Goal: Answer question/provide support: Share knowledge or assist other users

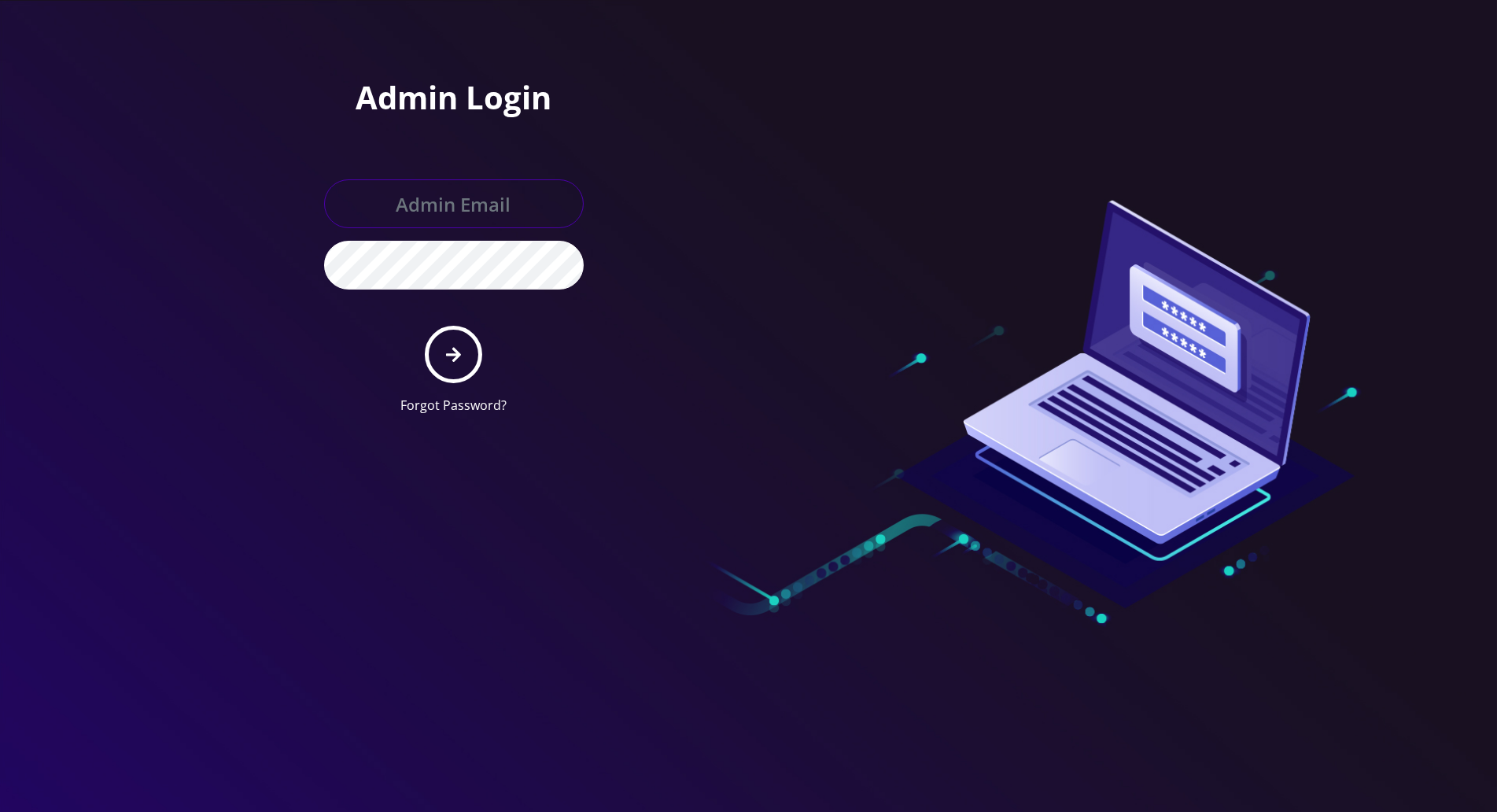
type input "[PERSON_NAME][EMAIL_ADDRESS][DOMAIN_NAME]"
click at [441, 355] on button "submit" at bounding box center [453, 355] width 58 height 58
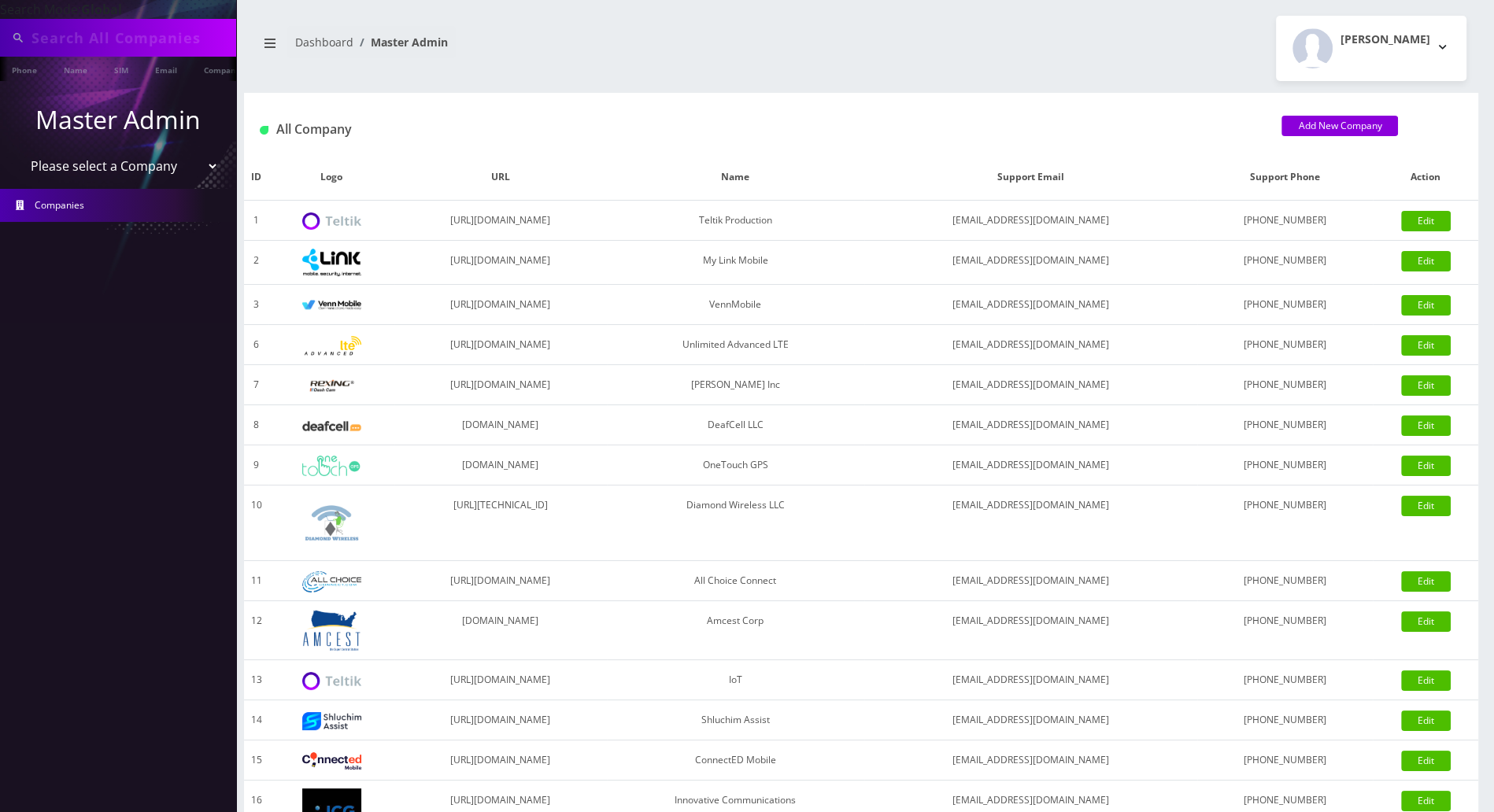
click at [133, 38] on input "text" at bounding box center [131, 37] width 200 height 30
type input "ferber"
click at [69, 75] on link "Name" at bounding box center [75, 70] width 39 height 26
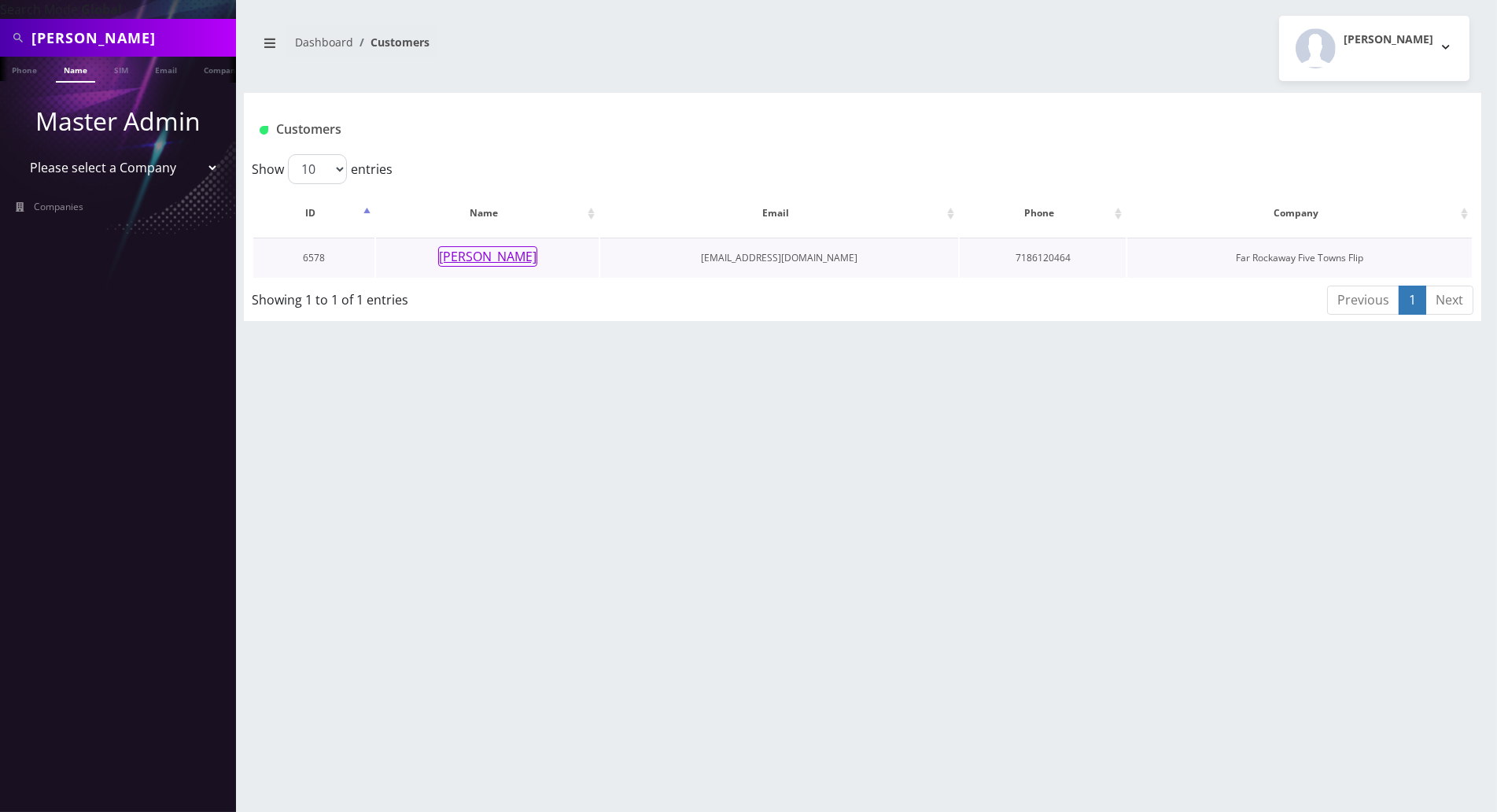
click at [505, 257] on button "mindy ferber" at bounding box center [488, 256] width 99 height 21
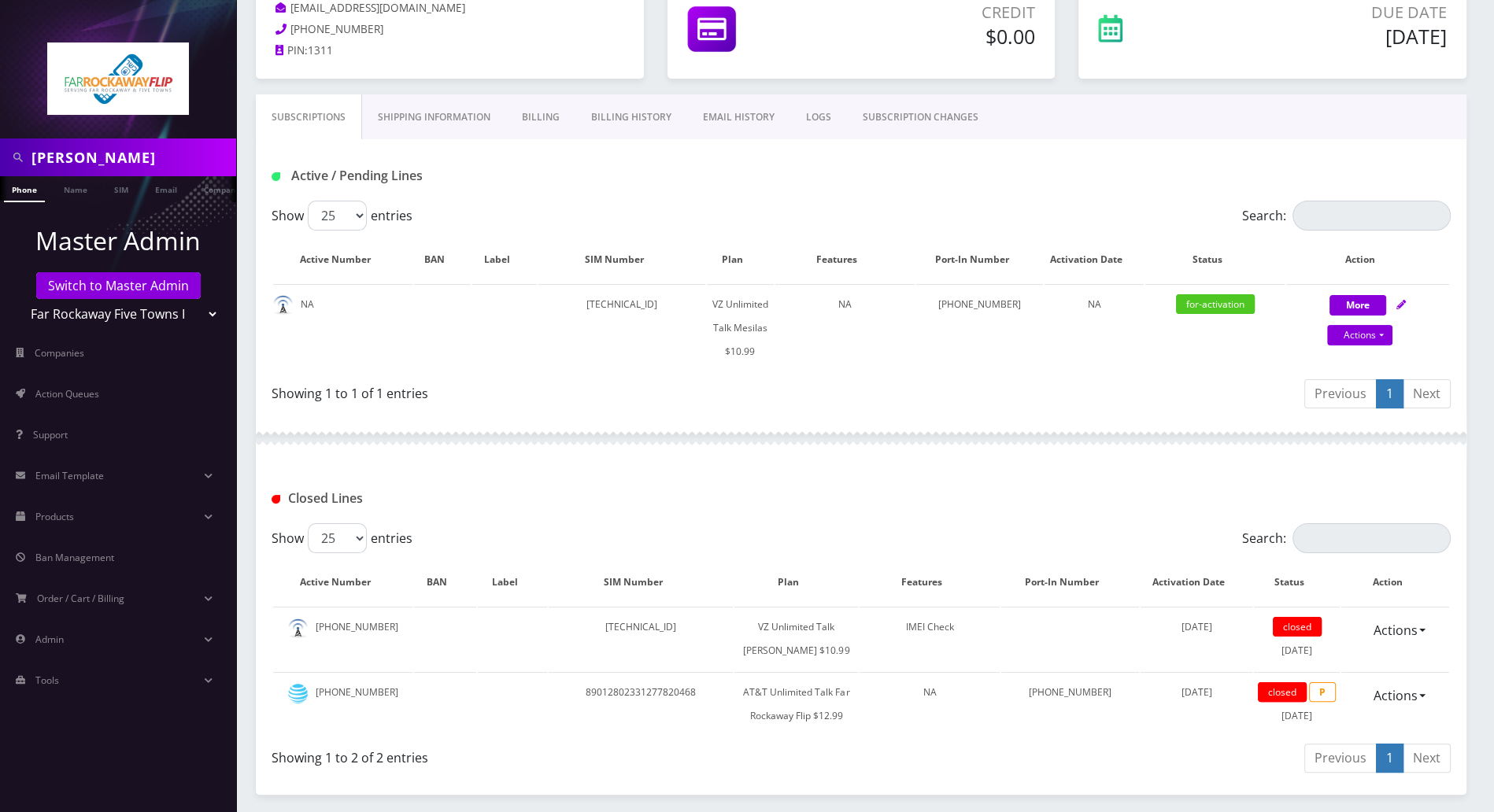
scroll to position [105, 0]
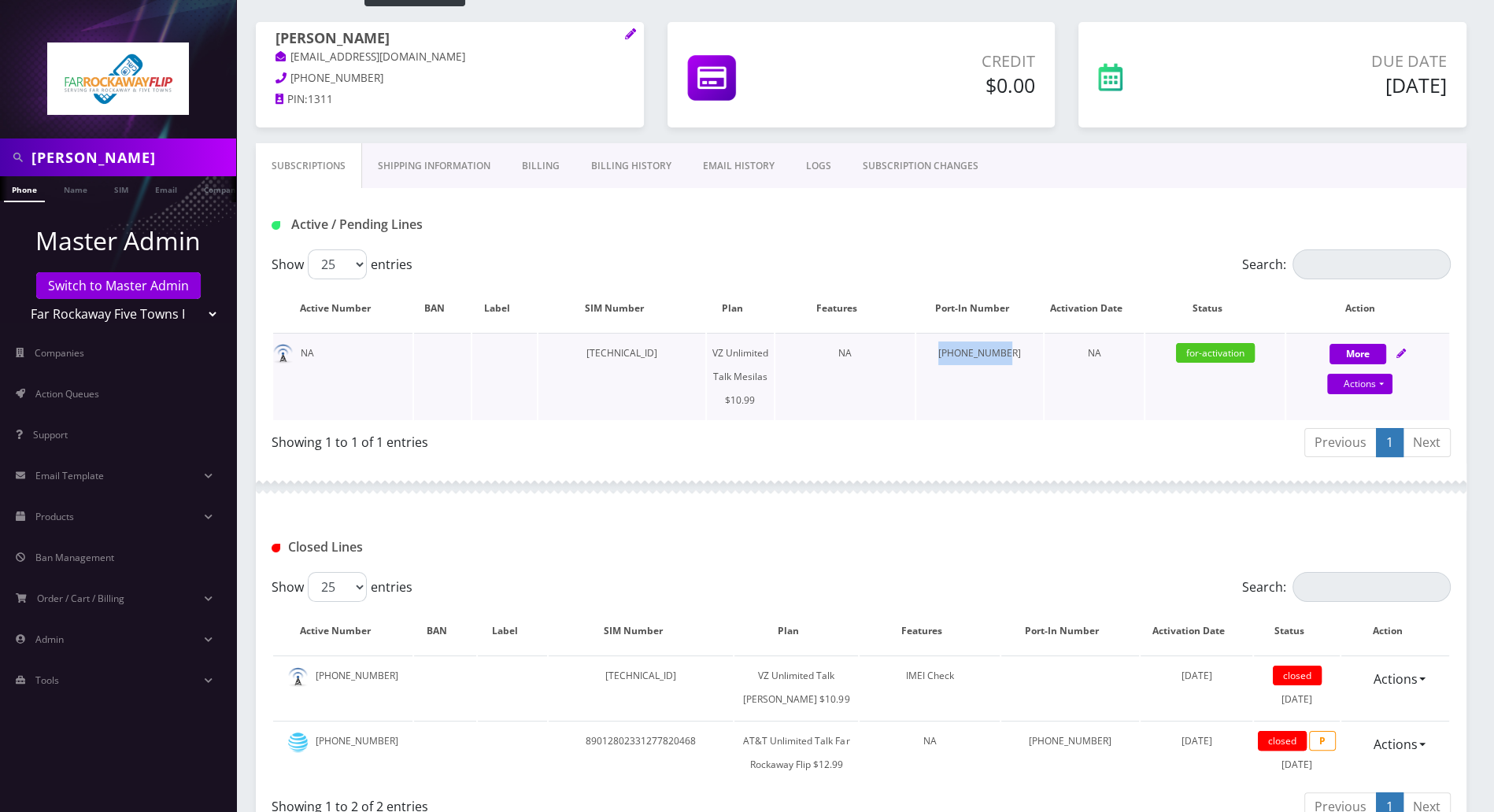
drag, startPoint x: 1023, startPoint y: 353, endPoint x: 948, endPoint y: 358, distance: 75.2
click at [948, 358] on td "929-692-6282" at bounding box center [979, 376] width 127 height 87
copy td "929-692-6282"
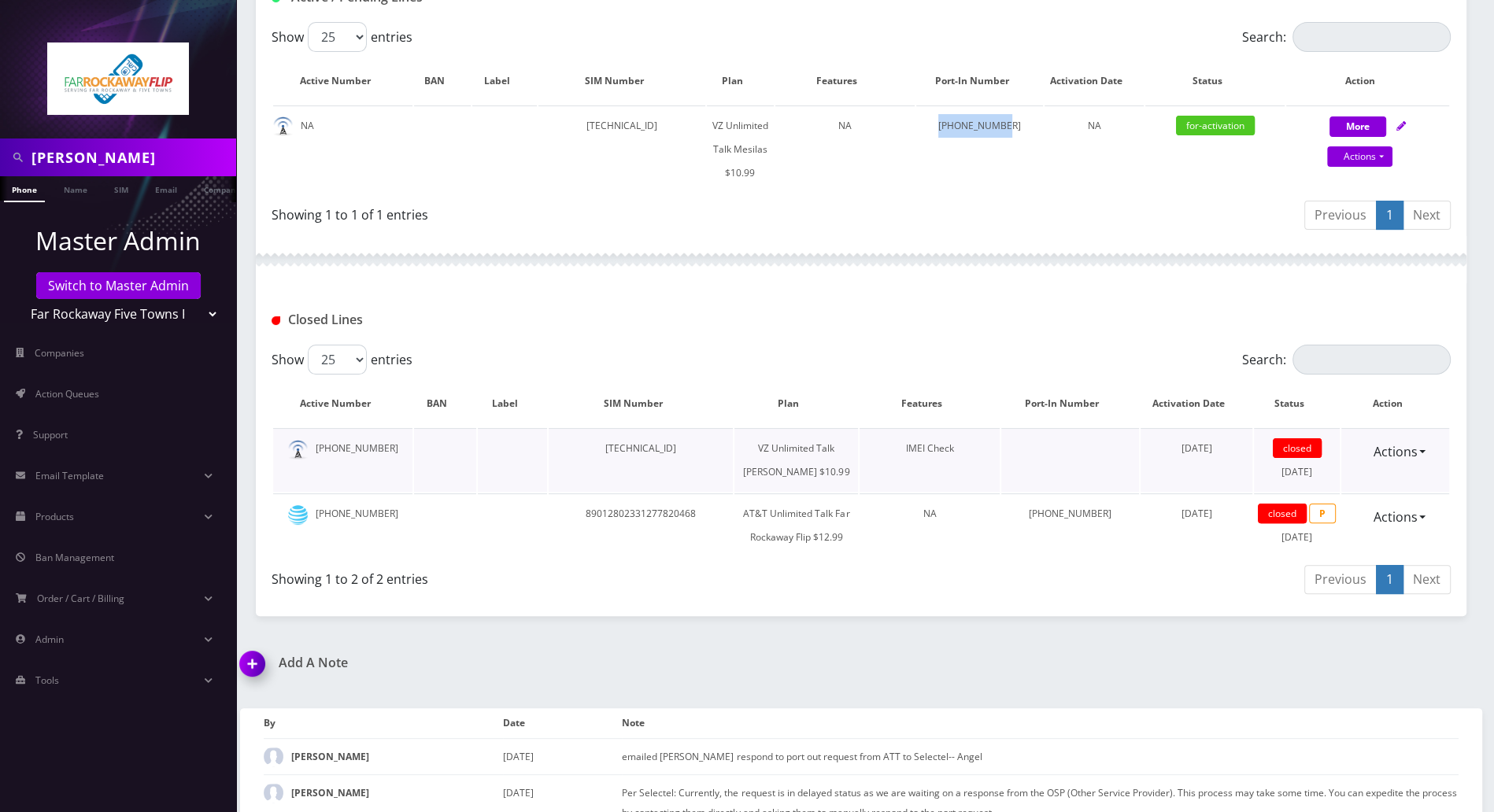
scroll to position [748, 0]
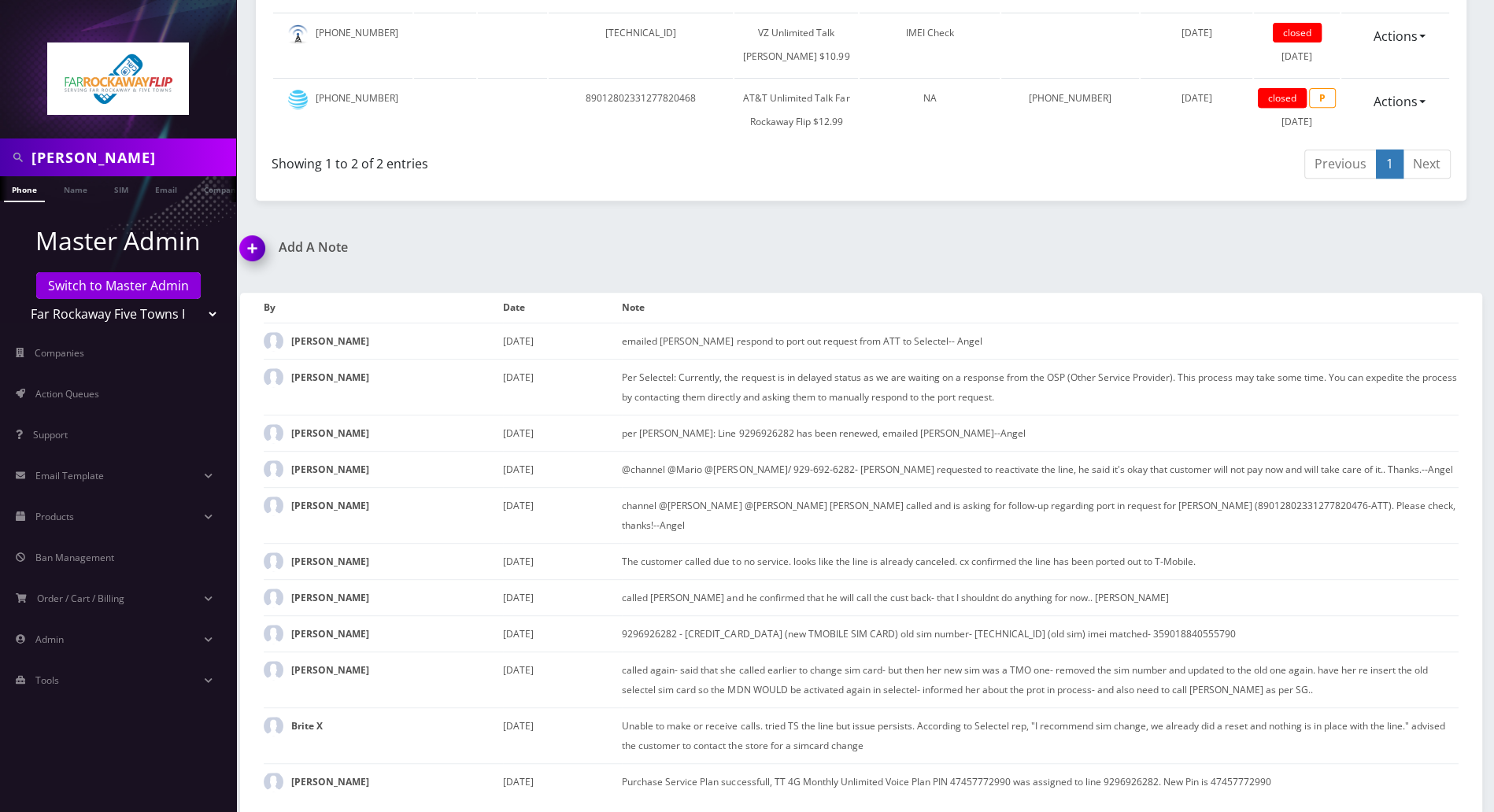
click at [251, 267] on img at bounding box center [256, 254] width 46 height 46
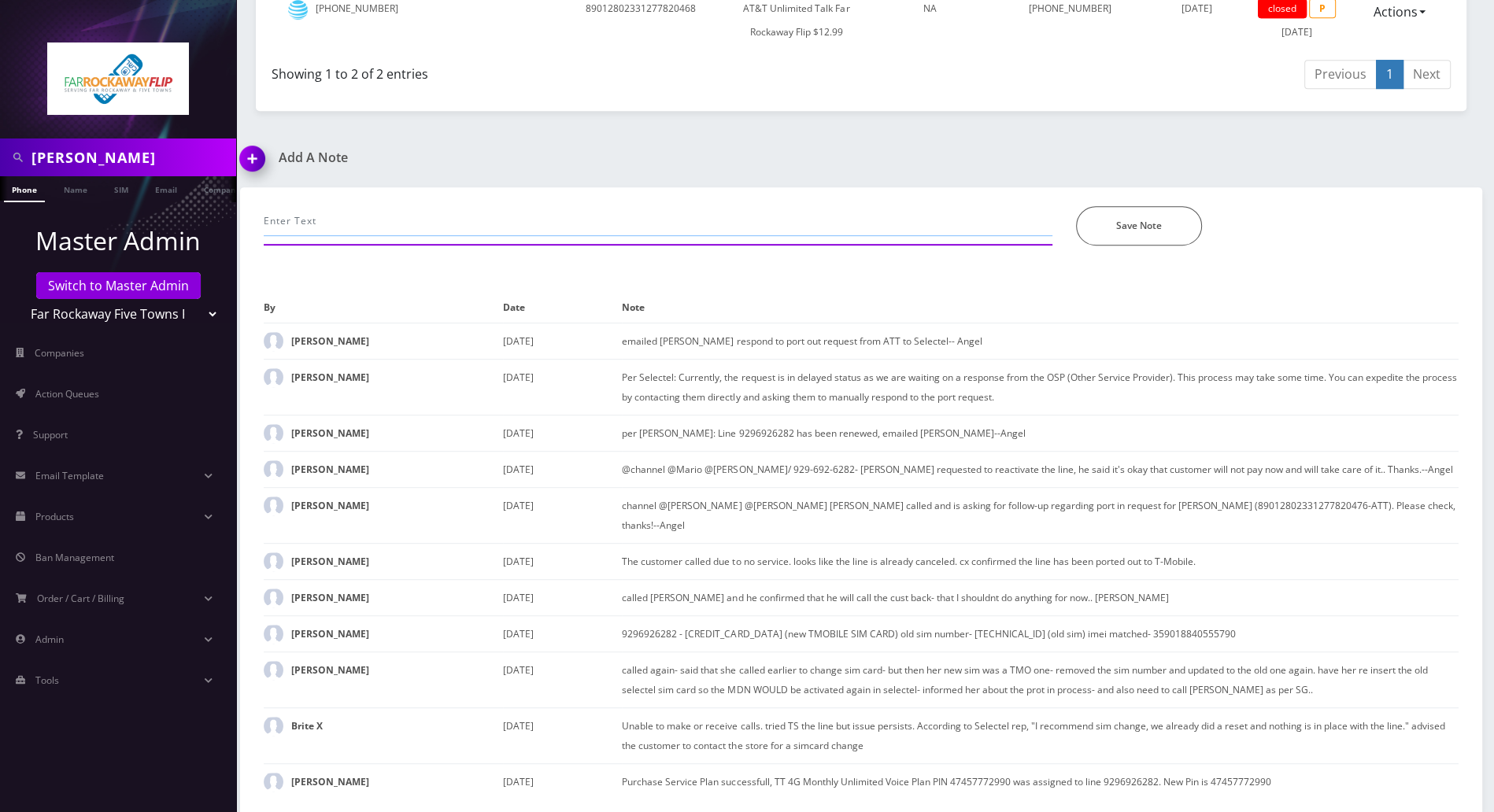
click at [347, 236] on input "text" at bounding box center [658, 220] width 788 height 30
click at [817, 236] on input "Tzvi called again- clarified with Mario what needd to be done. the advise the f…" at bounding box center [658, 220] width 788 height 30
type input "Tzvi called again- clarified with Mario what needd to be done. the advise the f…"
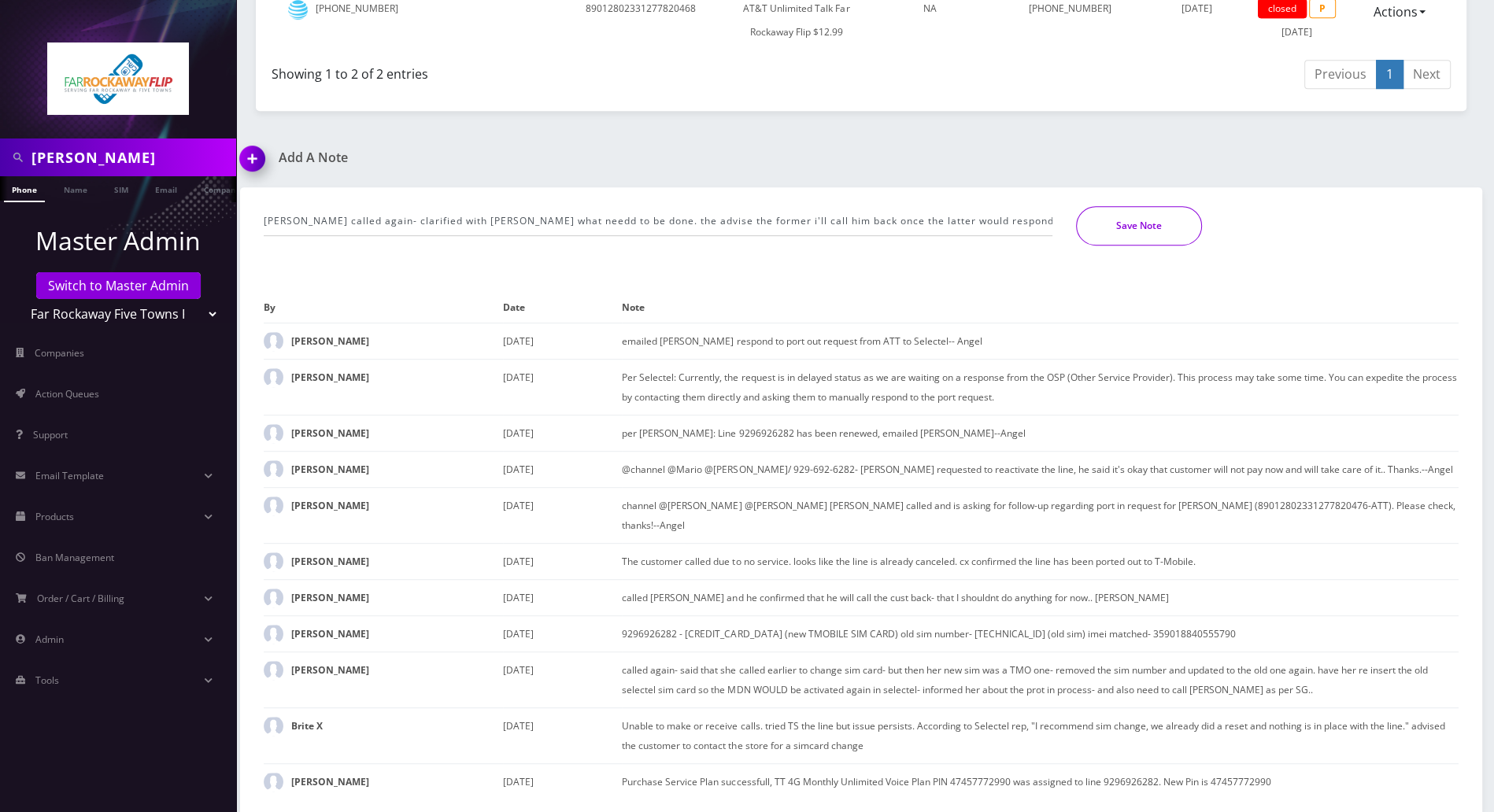
click at [1114, 245] on button "Save Note" at bounding box center [1138, 225] width 126 height 39
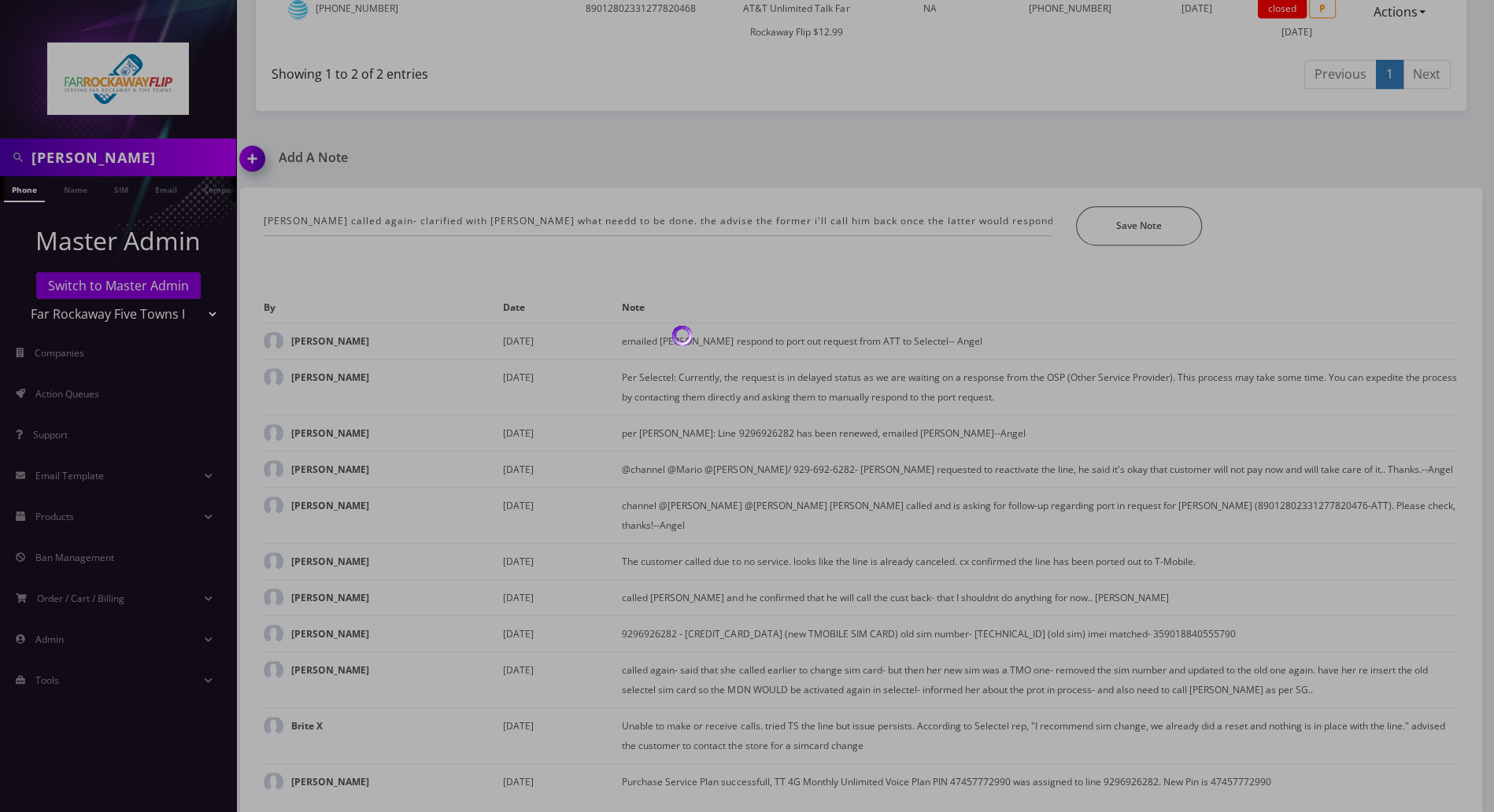
scroll to position [783, 0]
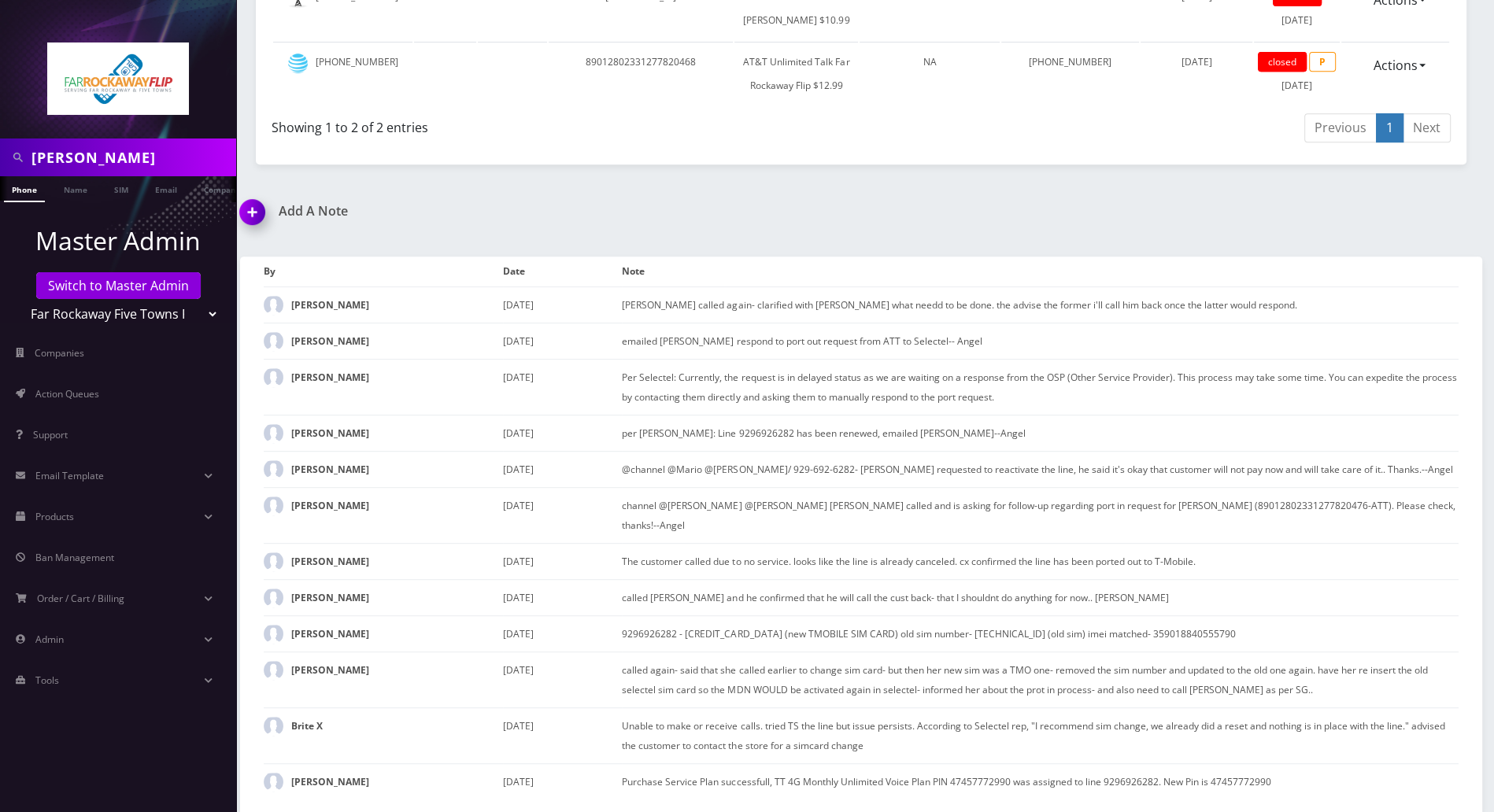
click at [1319, 247] on div "Add A Note Tzvi called again- clarified with Mario what needd to be done. the a…" at bounding box center [861, 507] width 1266 height 608
click at [163, 284] on link "Switch to Master Admin" at bounding box center [118, 285] width 164 height 26
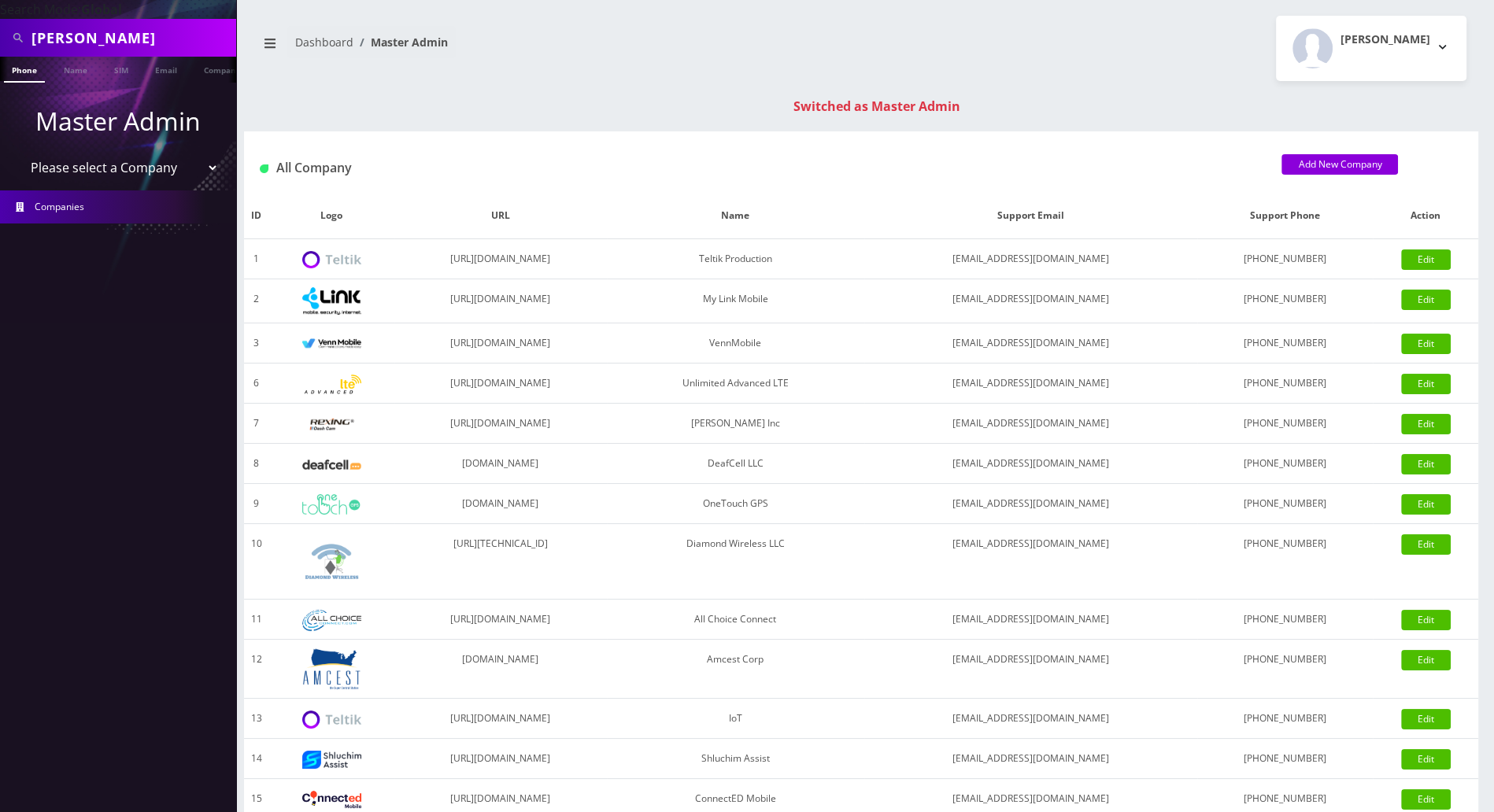
drag, startPoint x: 101, startPoint y: 38, endPoint x: -1, endPoint y: 37, distance: 102.0
click at [0, 37] on html "Search Mode: Global ferber Phone Name SIM Email Company Customer Master Admin P…" at bounding box center [747, 559] width 1494 height 1119
type input "6679102675"
click at [20, 66] on link "Phone" at bounding box center [24, 70] width 41 height 26
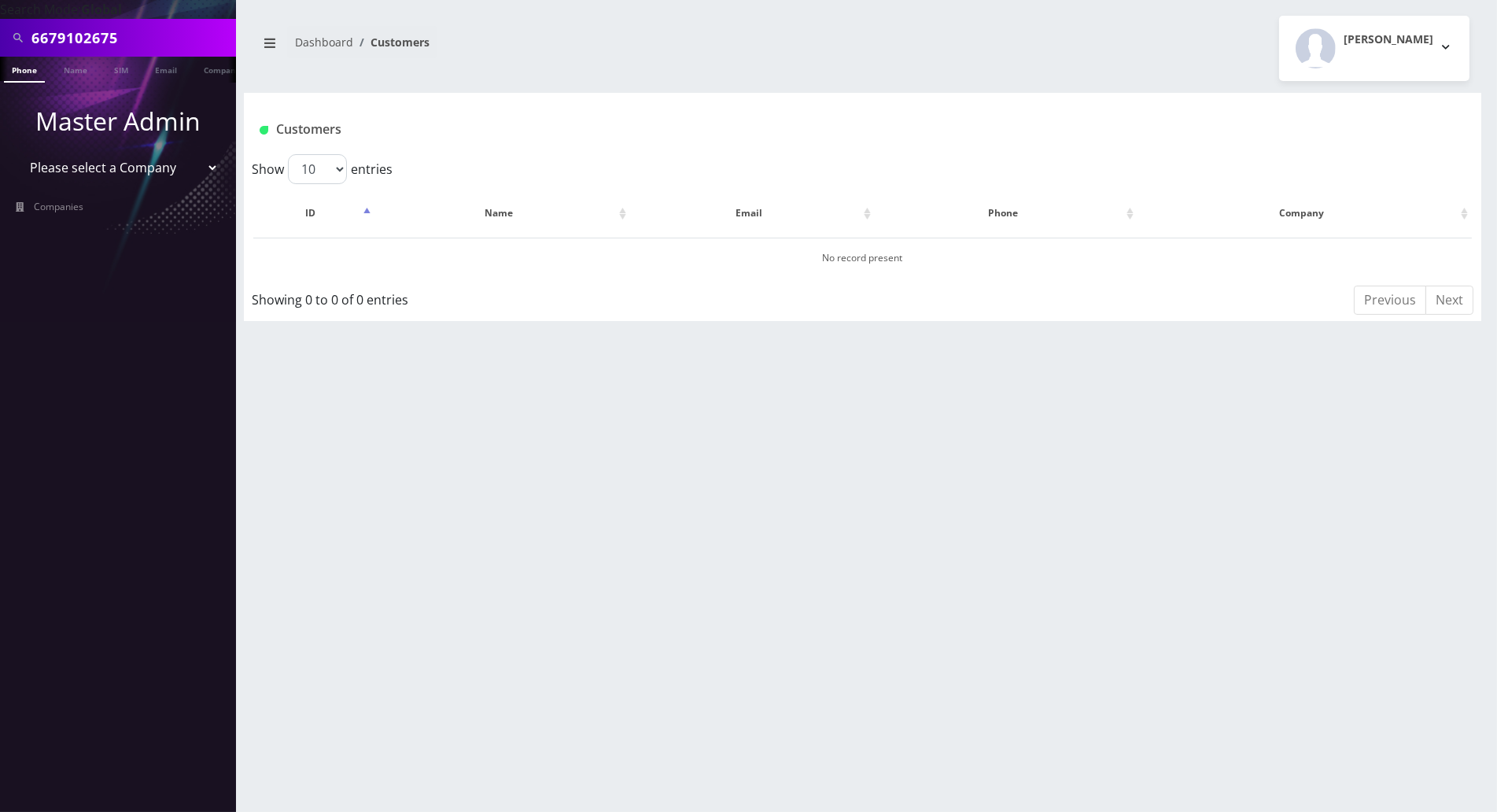
drag, startPoint x: 143, startPoint y: 41, endPoint x: -8, endPoint y: 40, distance: 151.0
click at [0, 40] on html "Search Mode: Global 6679102675 Phone Name SIM Email Company Customer Master Adm…" at bounding box center [748, 406] width 1497 height 812
click at [18, 73] on link "Phone" at bounding box center [17, 70] width 41 height 26
click at [19, 66] on link "Phone" at bounding box center [24, 70] width 41 height 26
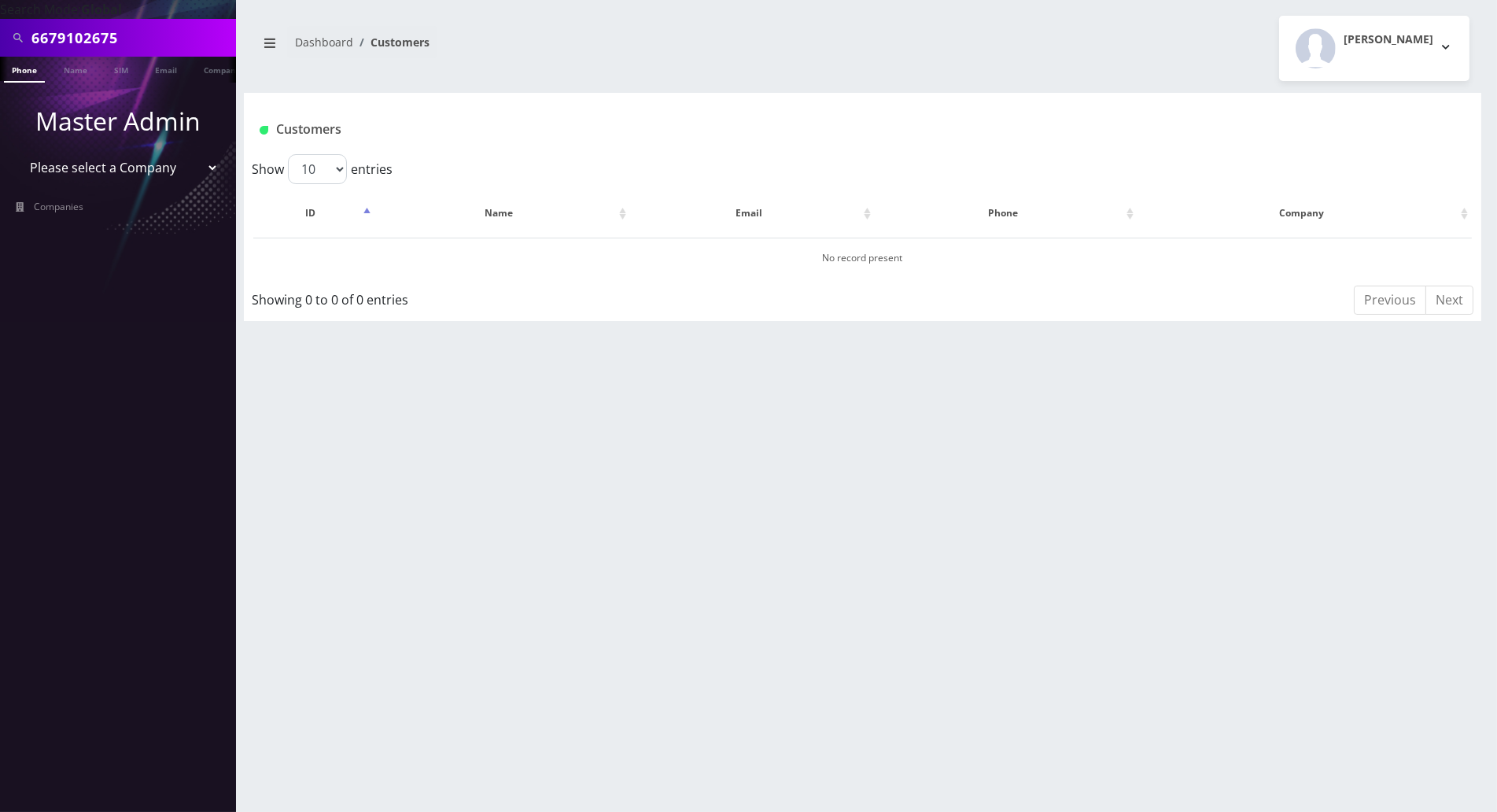
drag, startPoint x: 128, startPoint y: 39, endPoint x: -8, endPoint y: 39, distance: 136.0
click at [0, 39] on html "Search Mode: Global 6679102675 Phone Name SIM Email Company Customer Master Adm…" at bounding box center [748, 406] width 1497 height 812
click at [1418, 397] on div "6679102675 Phone Name SIM Email Company Customer Dashboard Customers Tracy Gena…" at bounding box center [863, 406] width 1270 height 812
click at [139, 34] on input "text" at bounding box center [131, 37] width 200 height 30
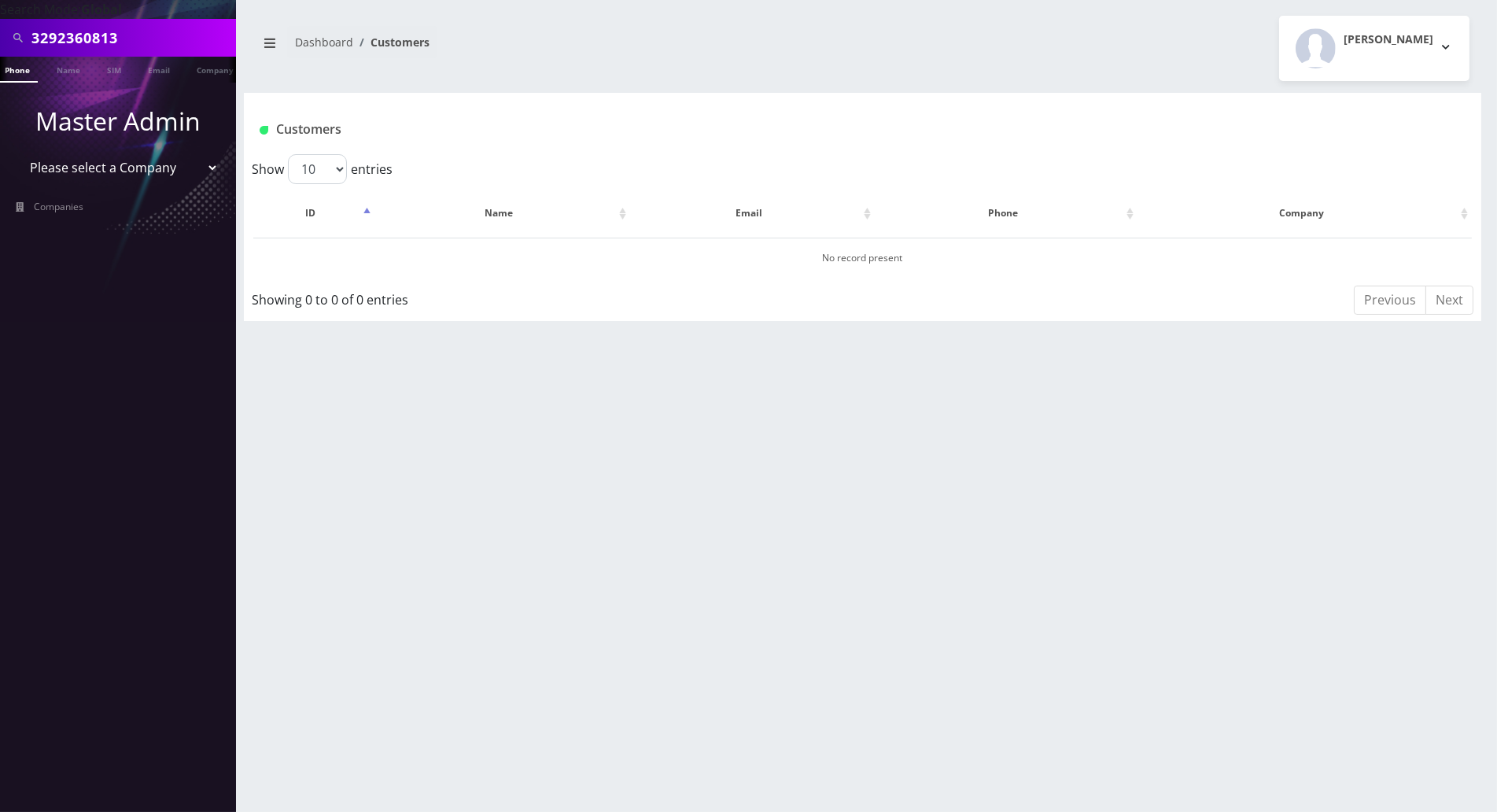
scroll to position [0, 0]
type input "3292360813"
click at [13, 75] on li at bounding box center [8, 73] width 16 height 39
drag, startPoint x: 132, startPoint y: 40, endPoint x: 22, endPoint y: 37, distance: 110.0
click at [22, 37] on div "3292360813" at bounding box center [118, 37] width 228 height 30
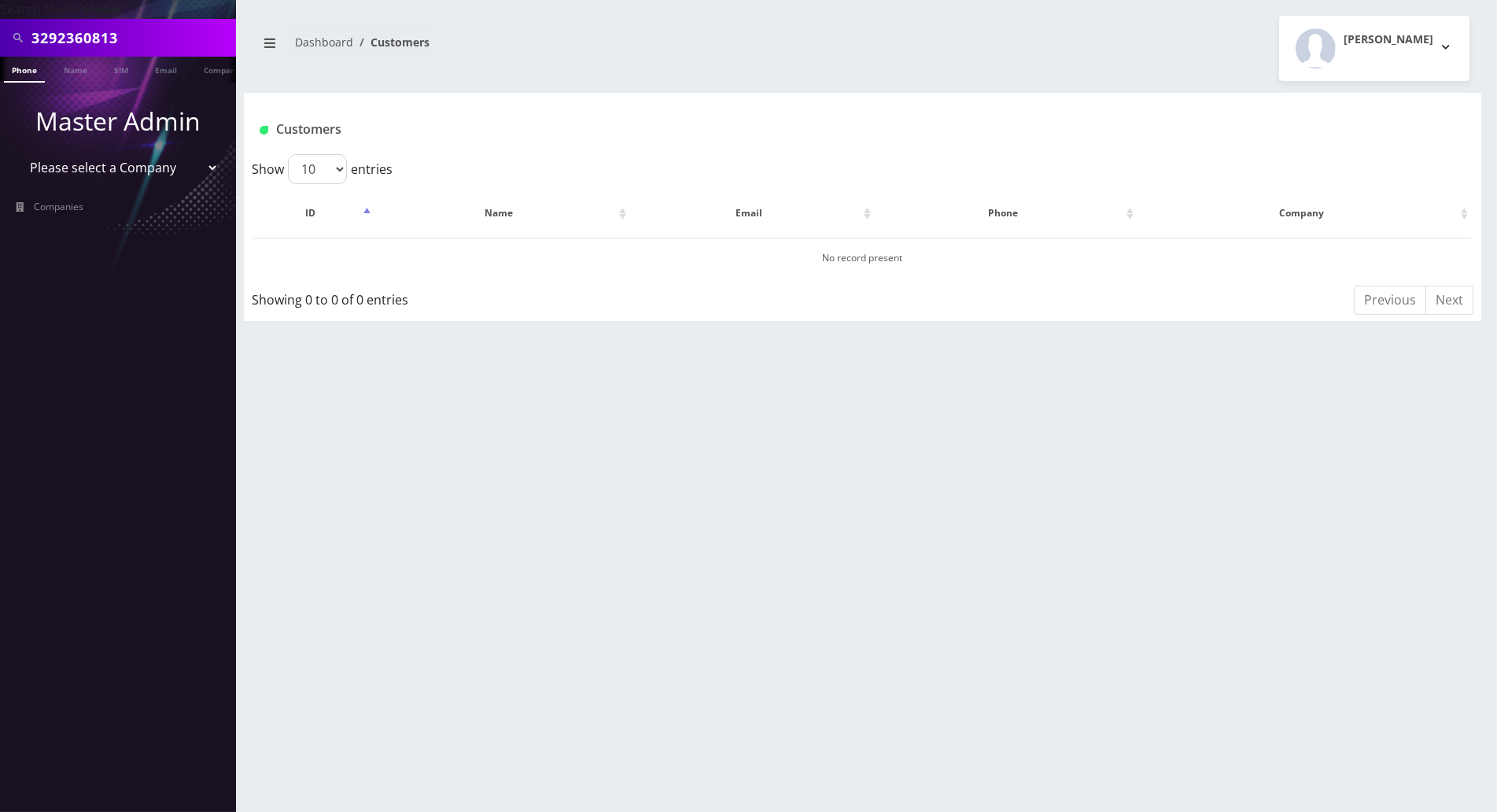
click at [19, 77] on link "Phone" at bounding box center [24, 70] width 41 height 26
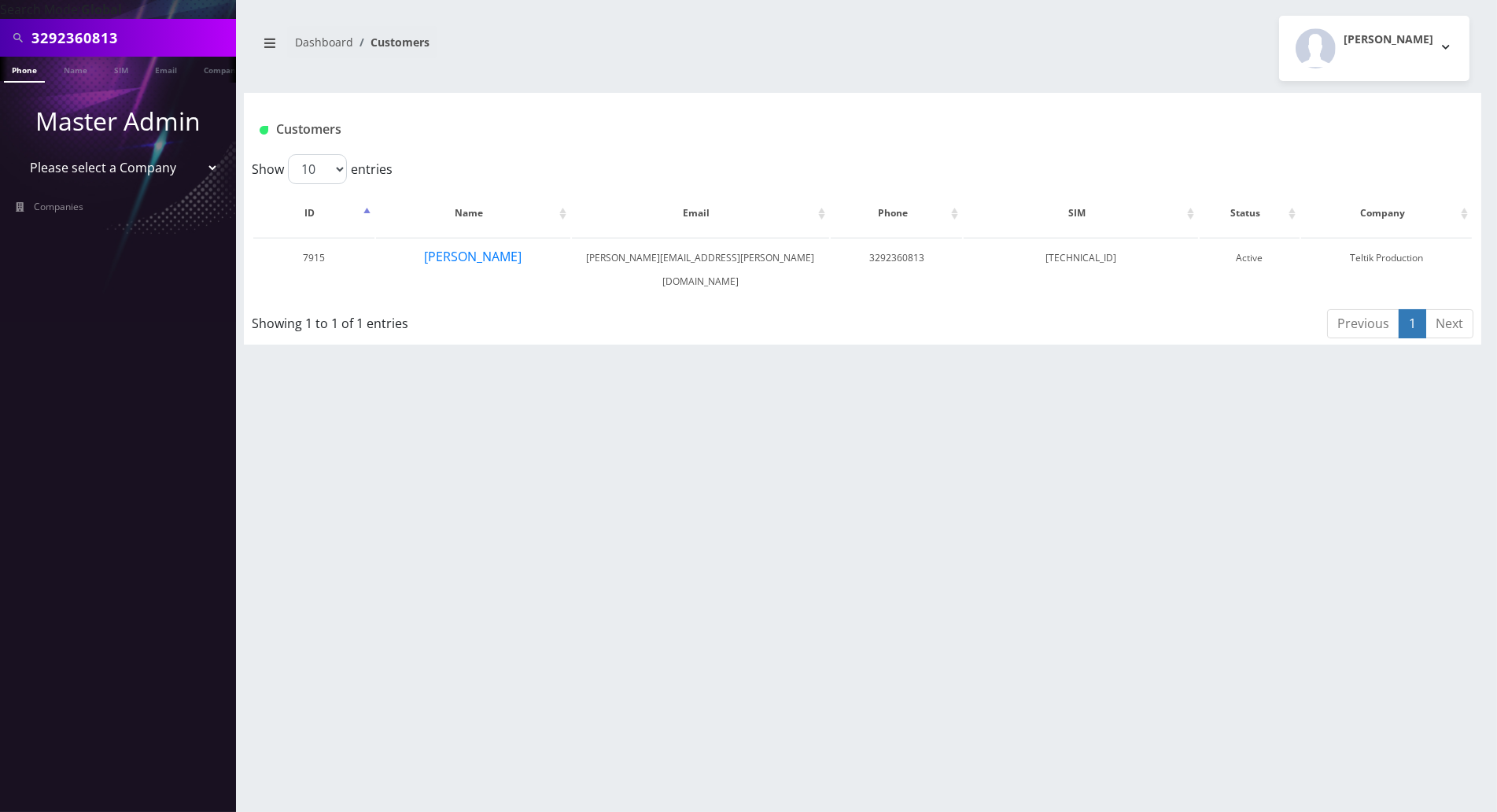
click at [286, 400] on div "3292360813 Phone Name SIM Email Company Customer Dashboard Customers [PERSON_NA…" at bounding box center [863, 406] width 1270 height 812
click at [447, 259] on button "[PERSON_NAME]" at bounding box center [473, 256] width 99 height 21
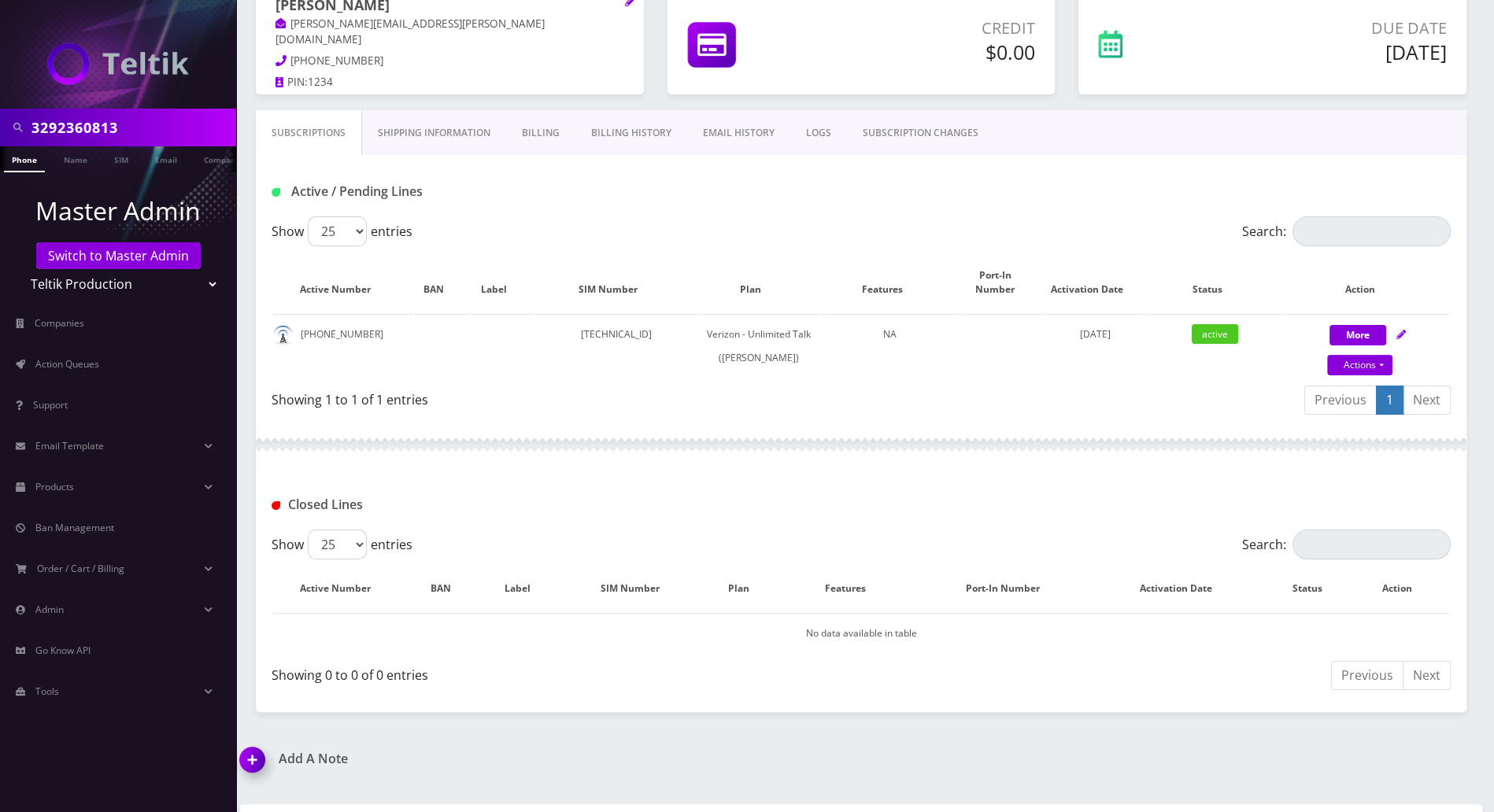
scroll to position [105, 0]
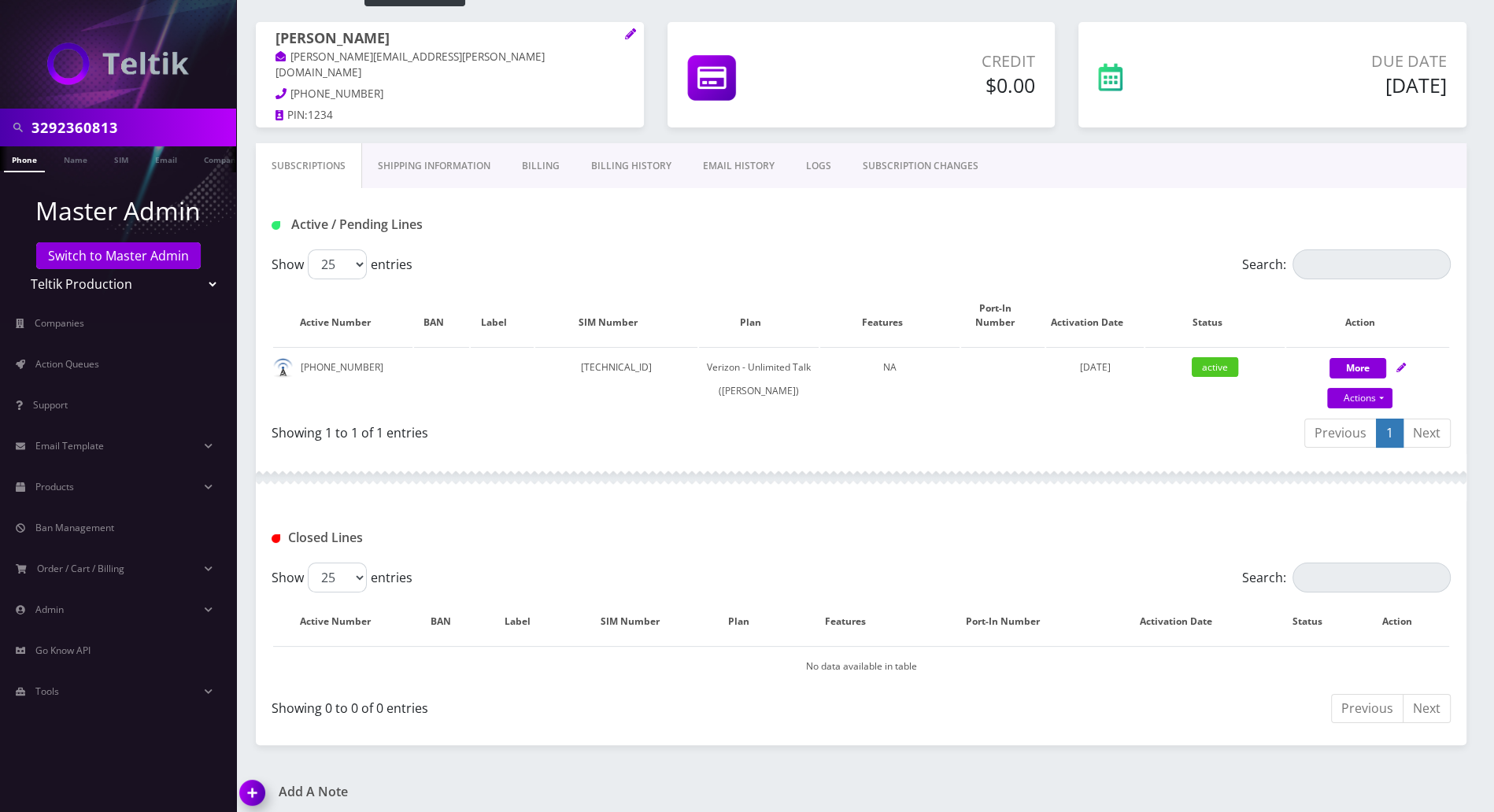
click at [720, 480] on div at bounding box center [860, 477] width 1210 height 47
click at [1404, 363] on icon at bounding box center [1401, 368] width 10 height 10
select select "459"
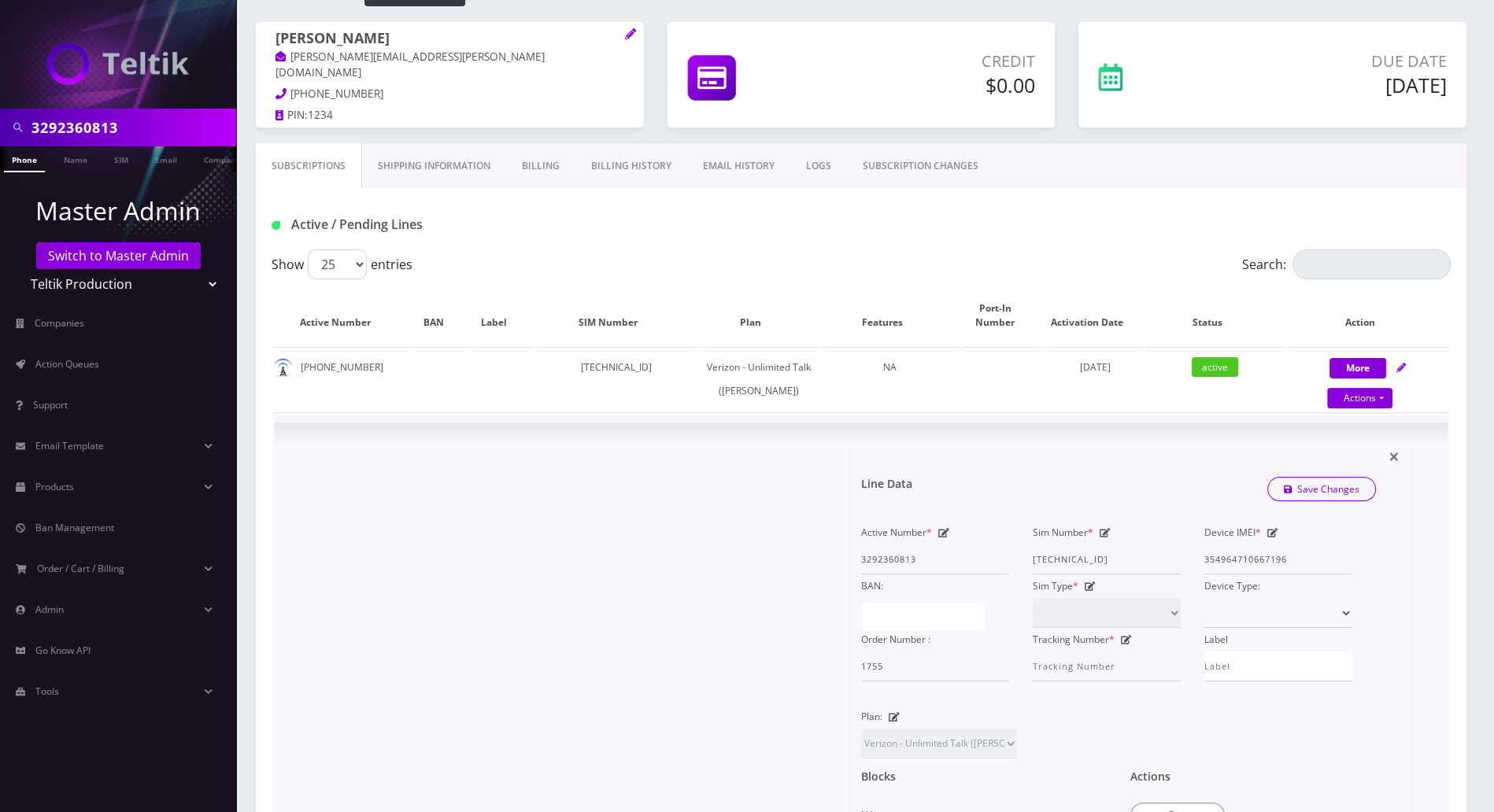
click at [1189, 565] on div "Active Number * 3292360813 Sim Number * [TECHNICAL_ID] Device IMEI * [TECHNICAL…" at bounding box center [1106, 601] width 514 height 160
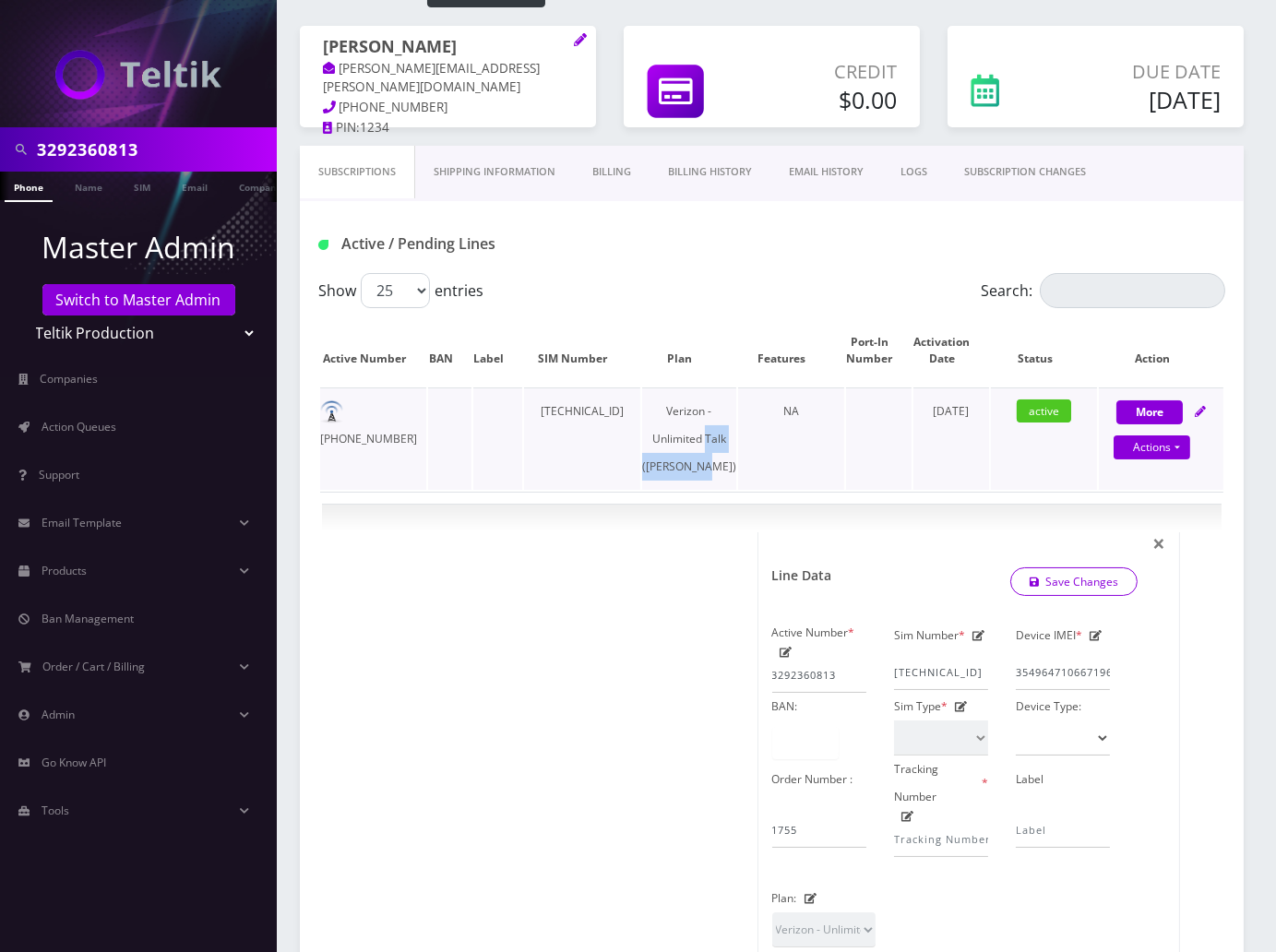
drag, startPoint x: 718, startPoint y: 496, endPoint x: 674, endPoint y: 474, distance: 49.2
click at [674, 474] on td "Verizon - Unlimited Talk ([PERSON_NAME])" at bounding box center [689, 438] width 94 height 102
copy td "Talk ([PERSON_NAME])"
click at [373, 214] on div "Active / Pending Lines" at bounding box center [771, 237] width 944 height 72
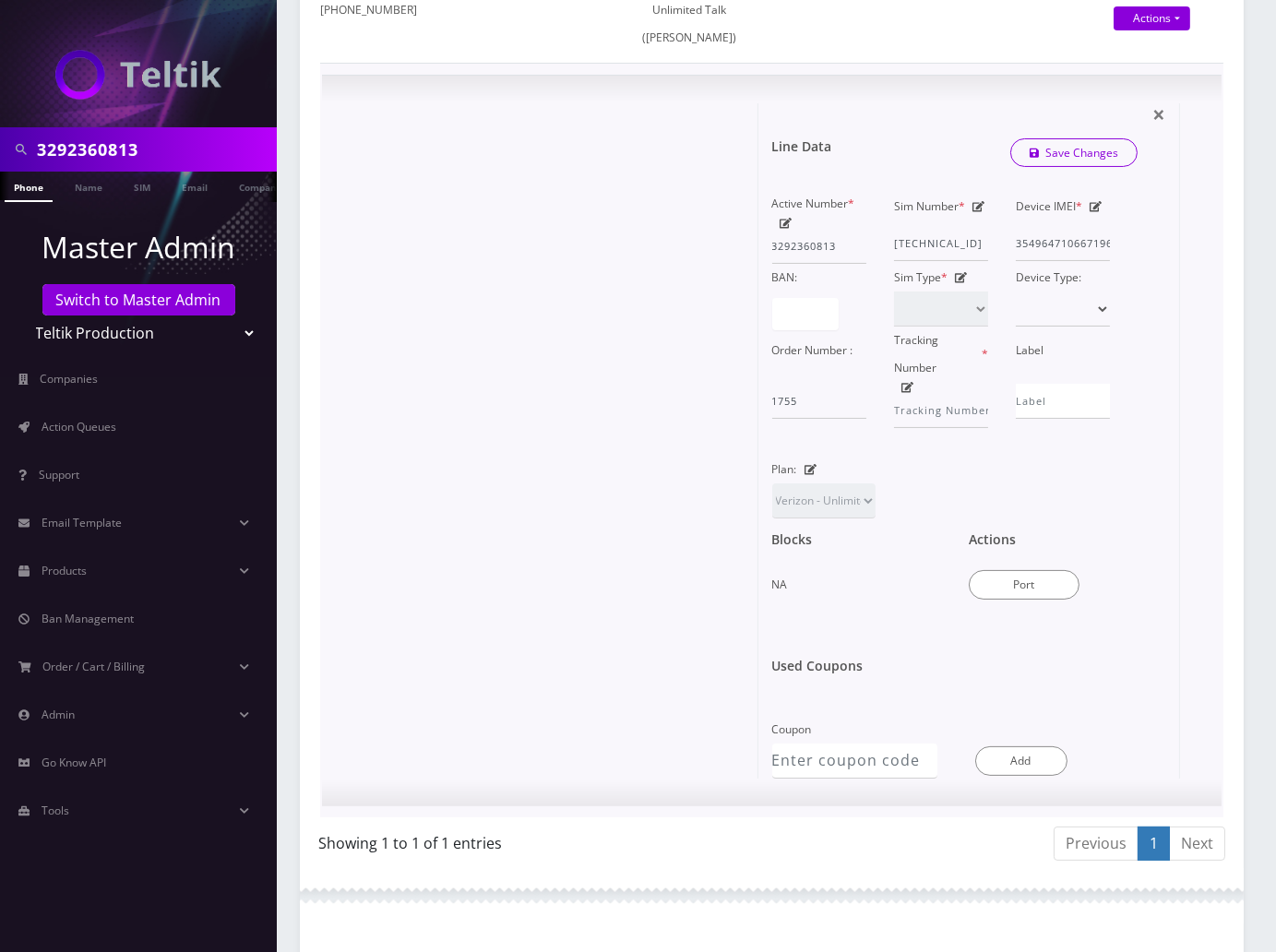
scroll to position [614, 0]
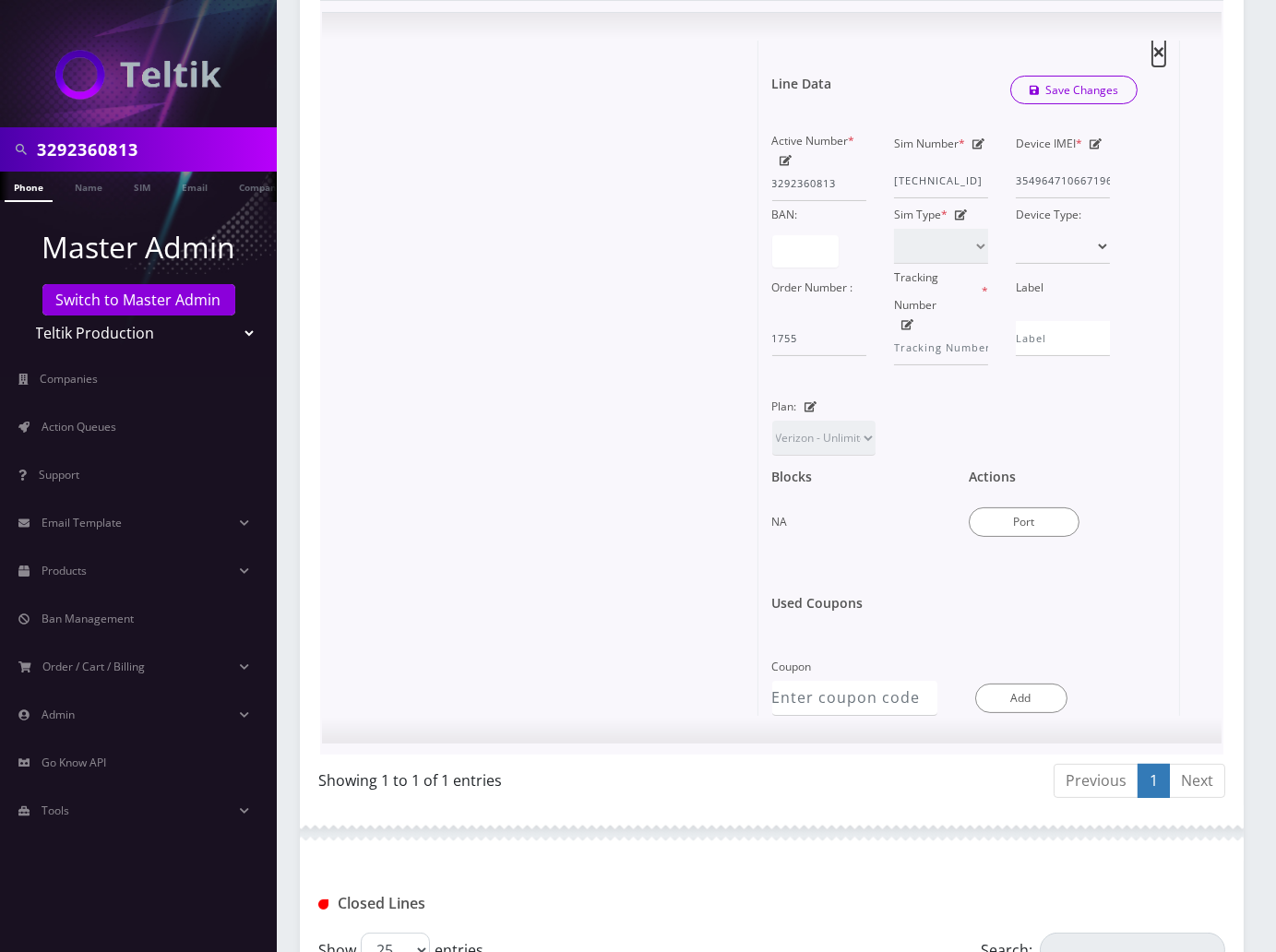
click at [1158, 67] on span "×" at bounding box center [1159, 51] width 13 height 30
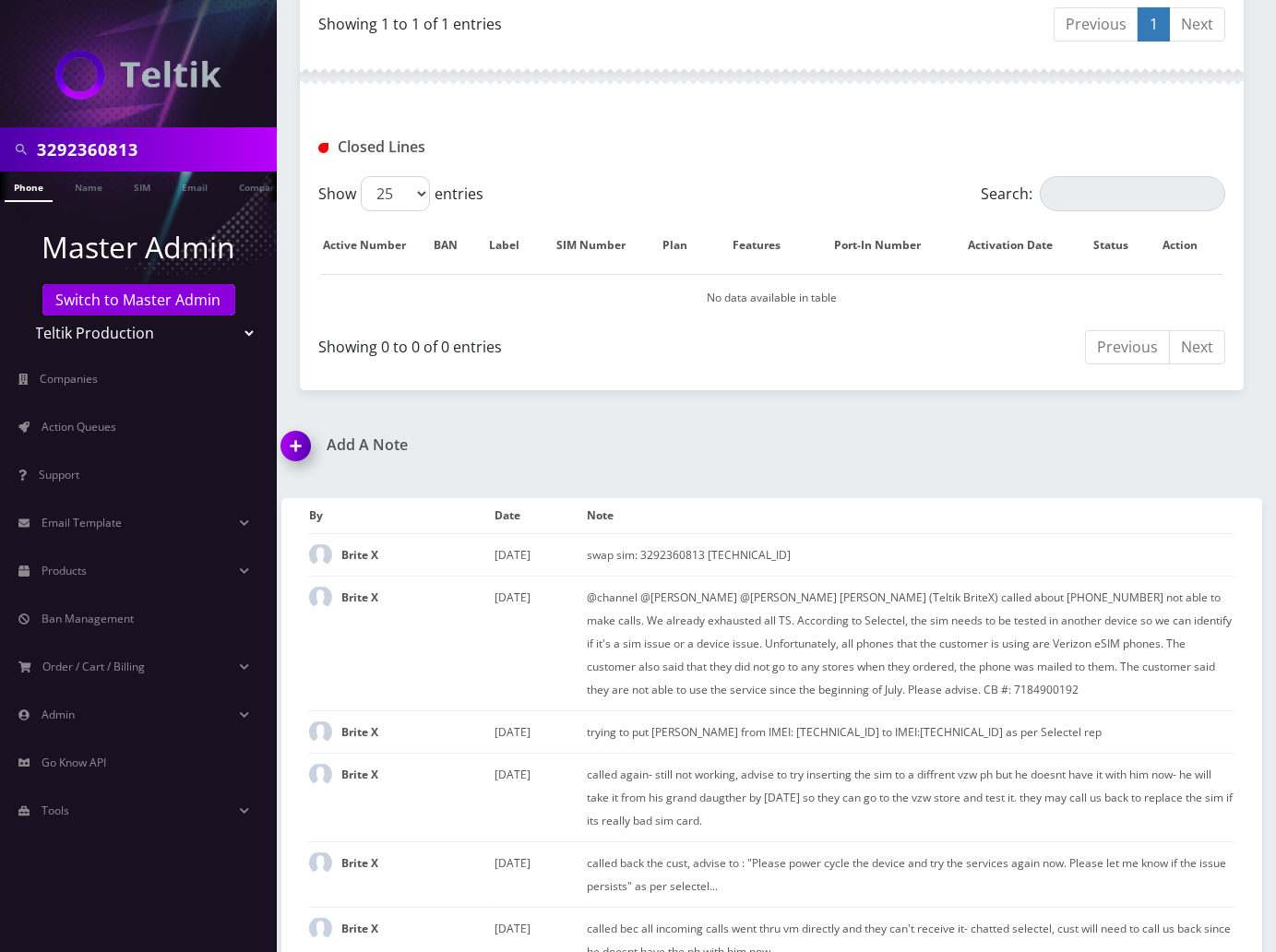
click at [297, 468] on img at bounding box center [300, 453] width 54 height 54
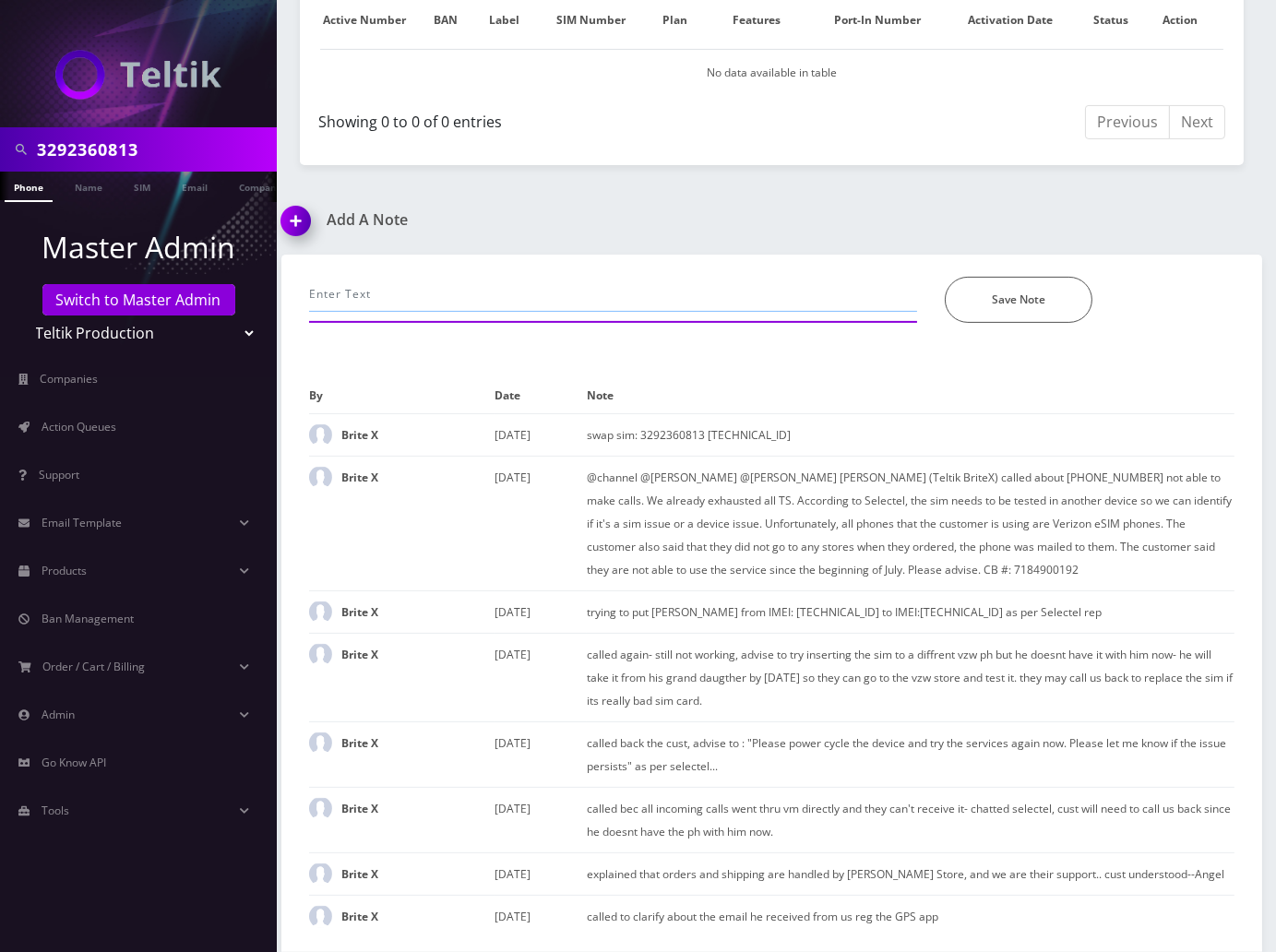
click at [439, 280] on input "text" at bounding box center [612, 294] width 607 height 35
type input "called to ask help for his phone's time and date setings, and setting up his vm…"
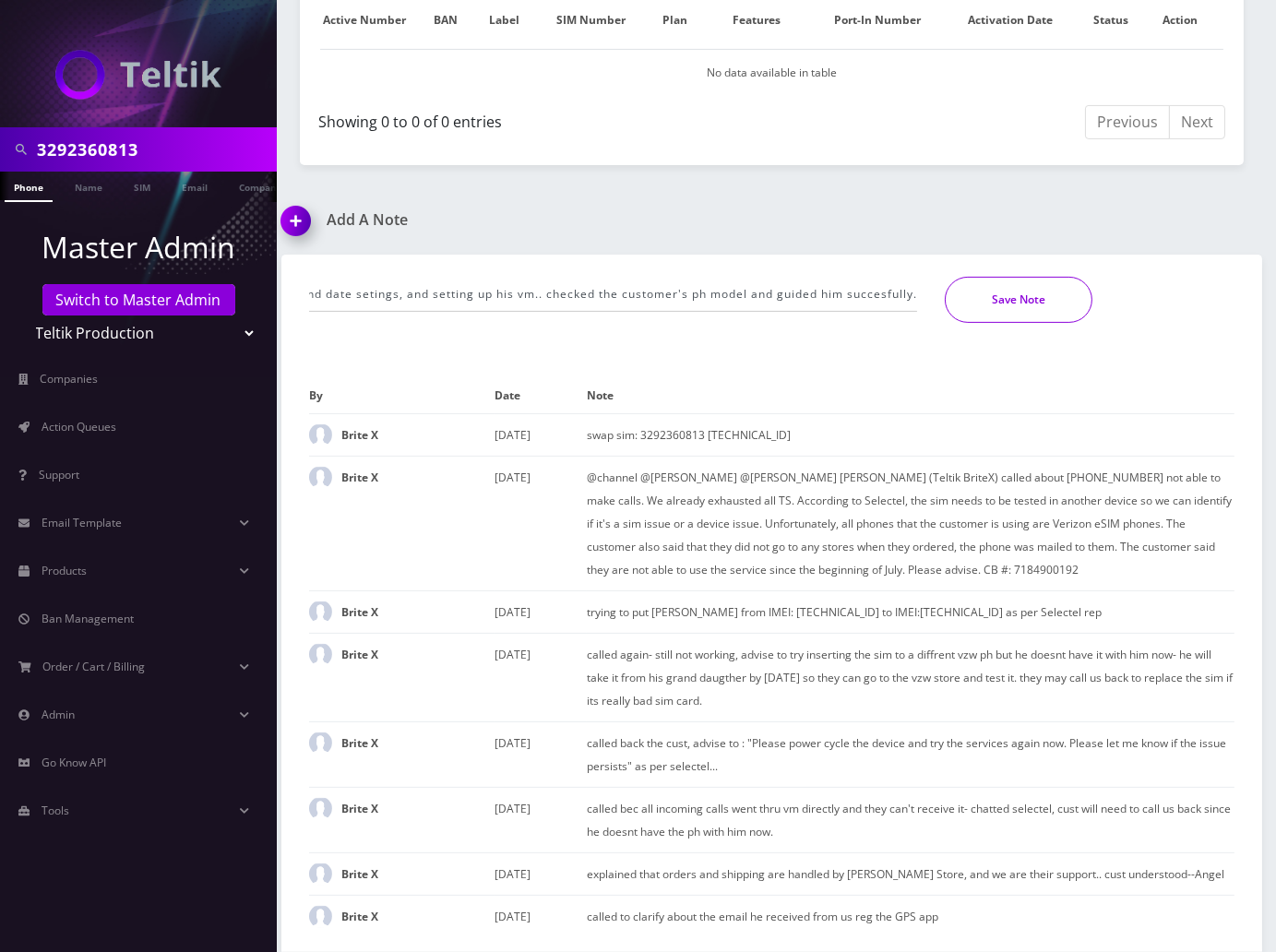
scroll to position [0, 0]
click at [976, 314] on button "Save Note" at bounding box center [1018, 299] width 147 height 46
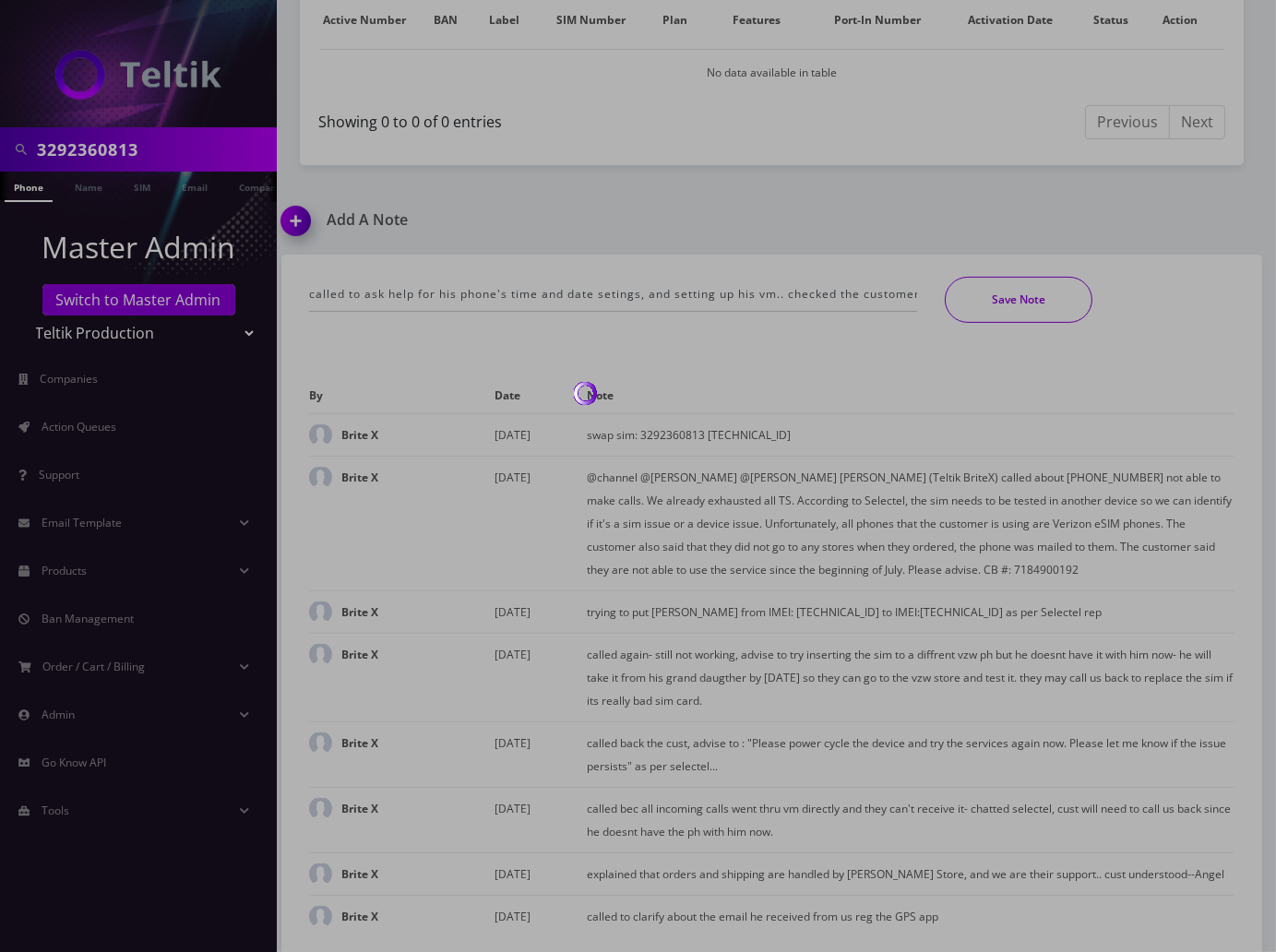
scroll to position [823, 0]
